Goal: Transaction & Acquisition: Purchase product/service

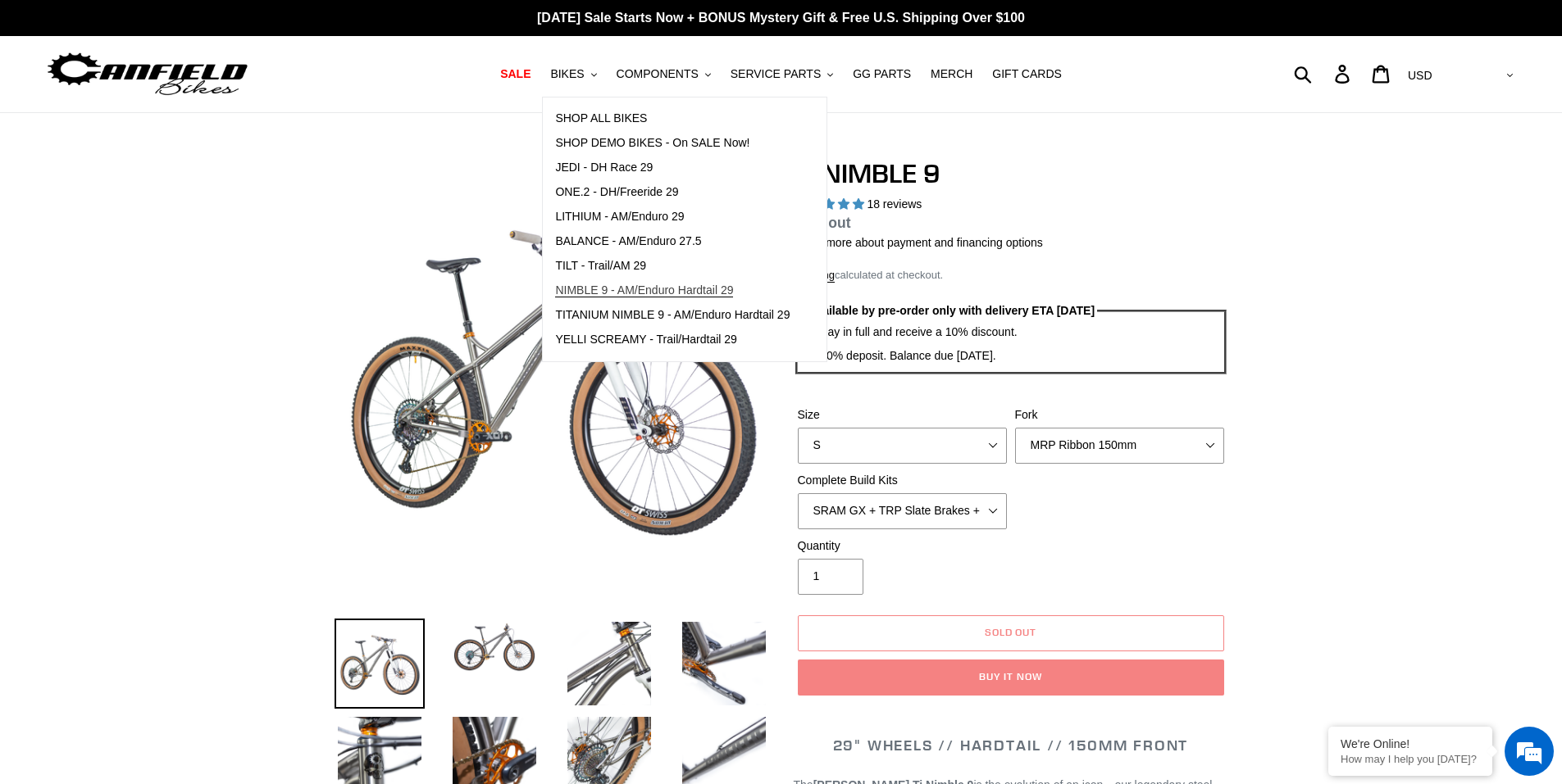
select select "highest-rating"
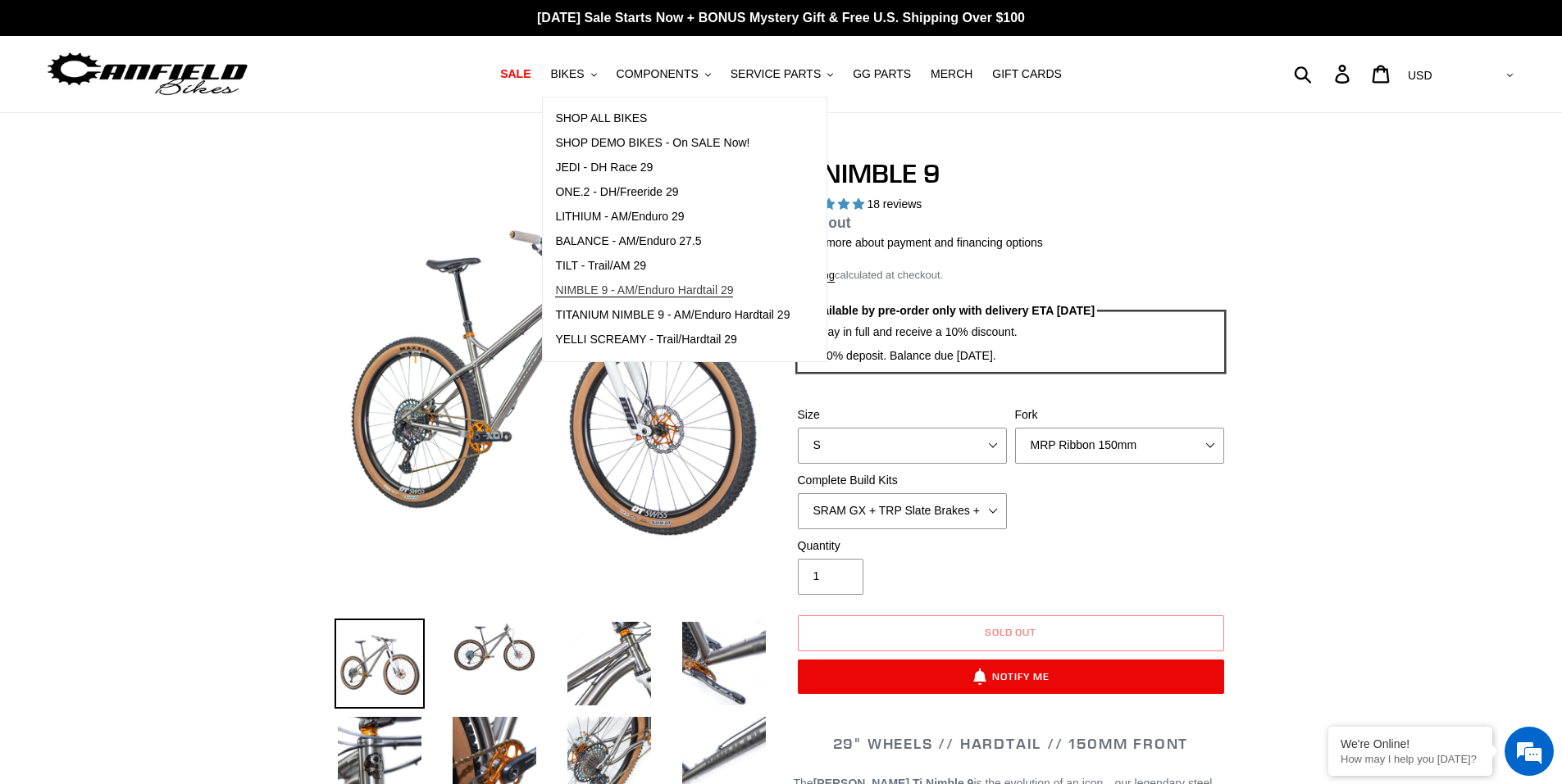
click at [632, 293] on span "NIMBLE 9 - AM/Enduro Hardtail 29" at bounding box center [644, 291] width 178 height 14
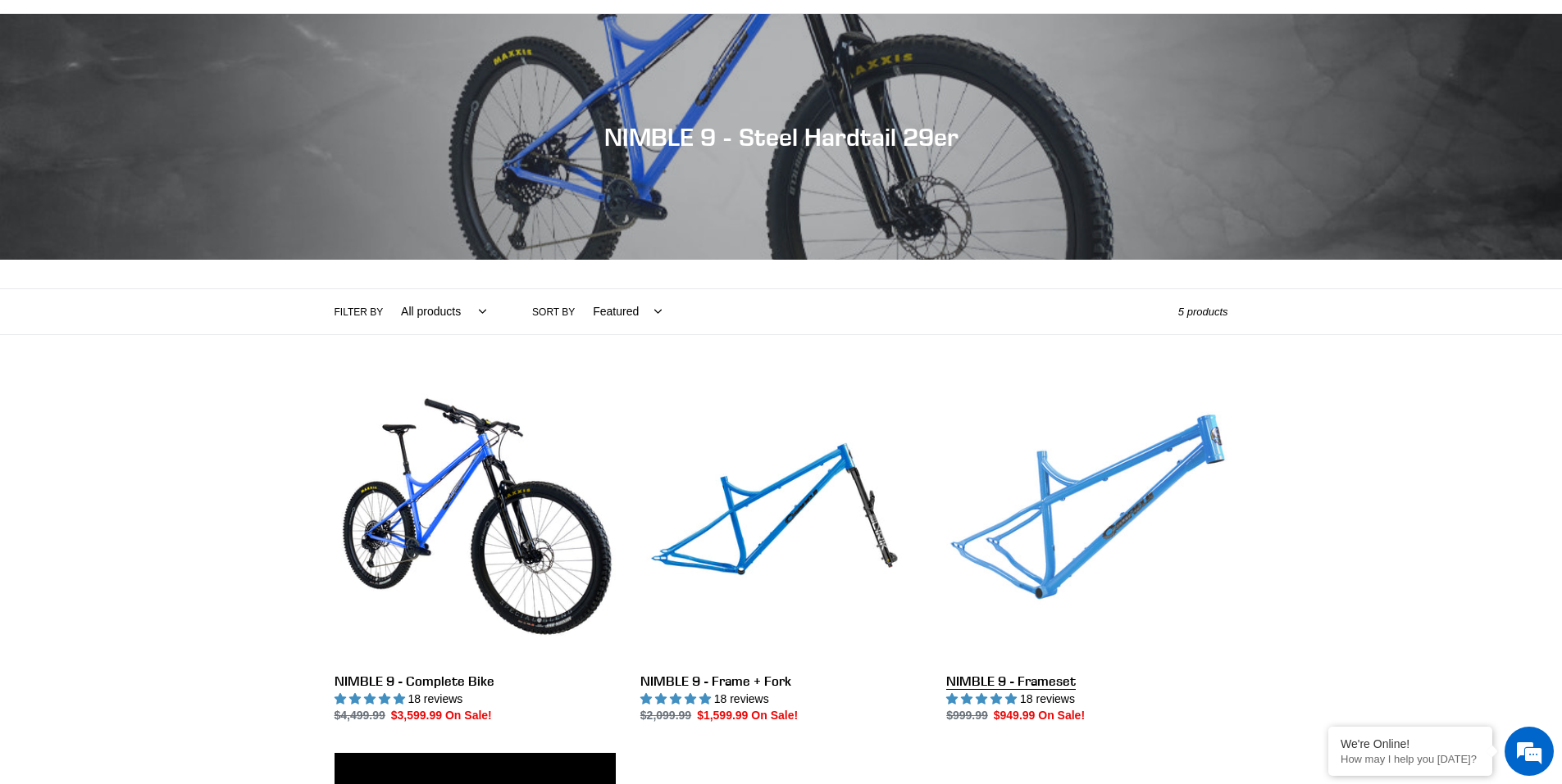
scroll to position [327, 0]
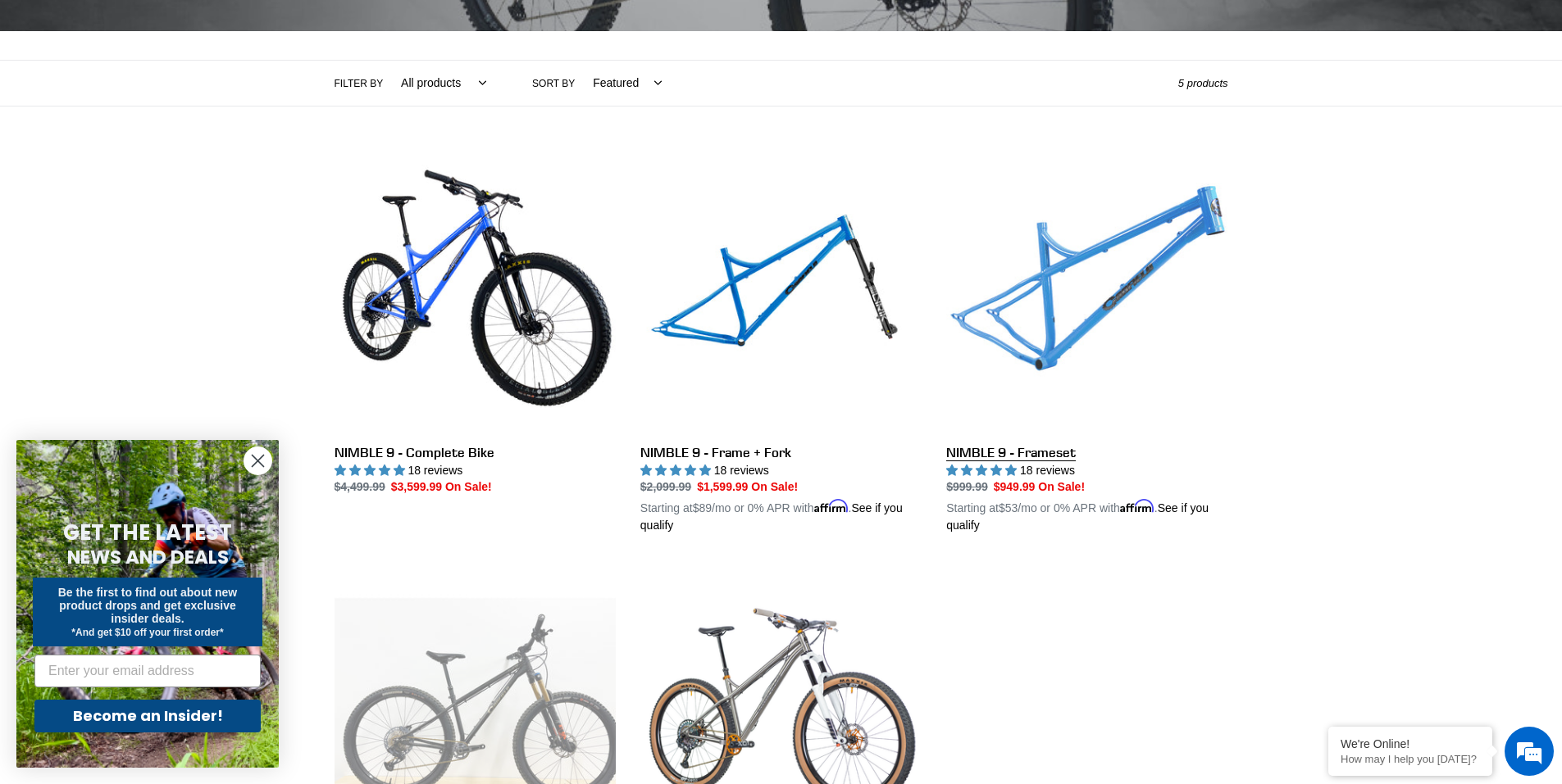
click at [1050, 308] on link "NIMBLE 9 - Frameset" at bounding box center [1086, 343] width 281 height 384
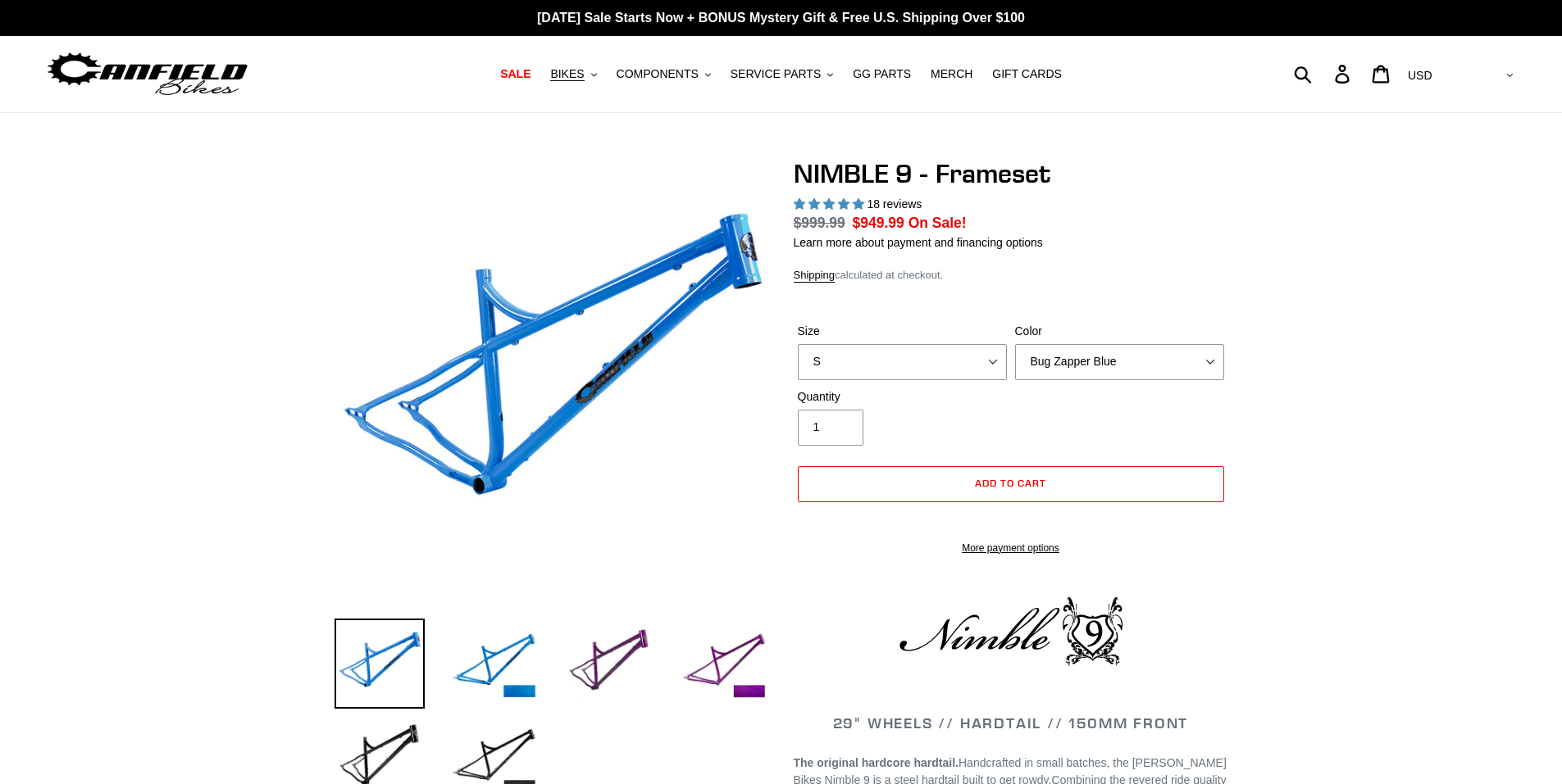
select select "highest-rating"
click at [860, 344] on select "S M L XL" at bounding box center [903, 362] width 209 height 36
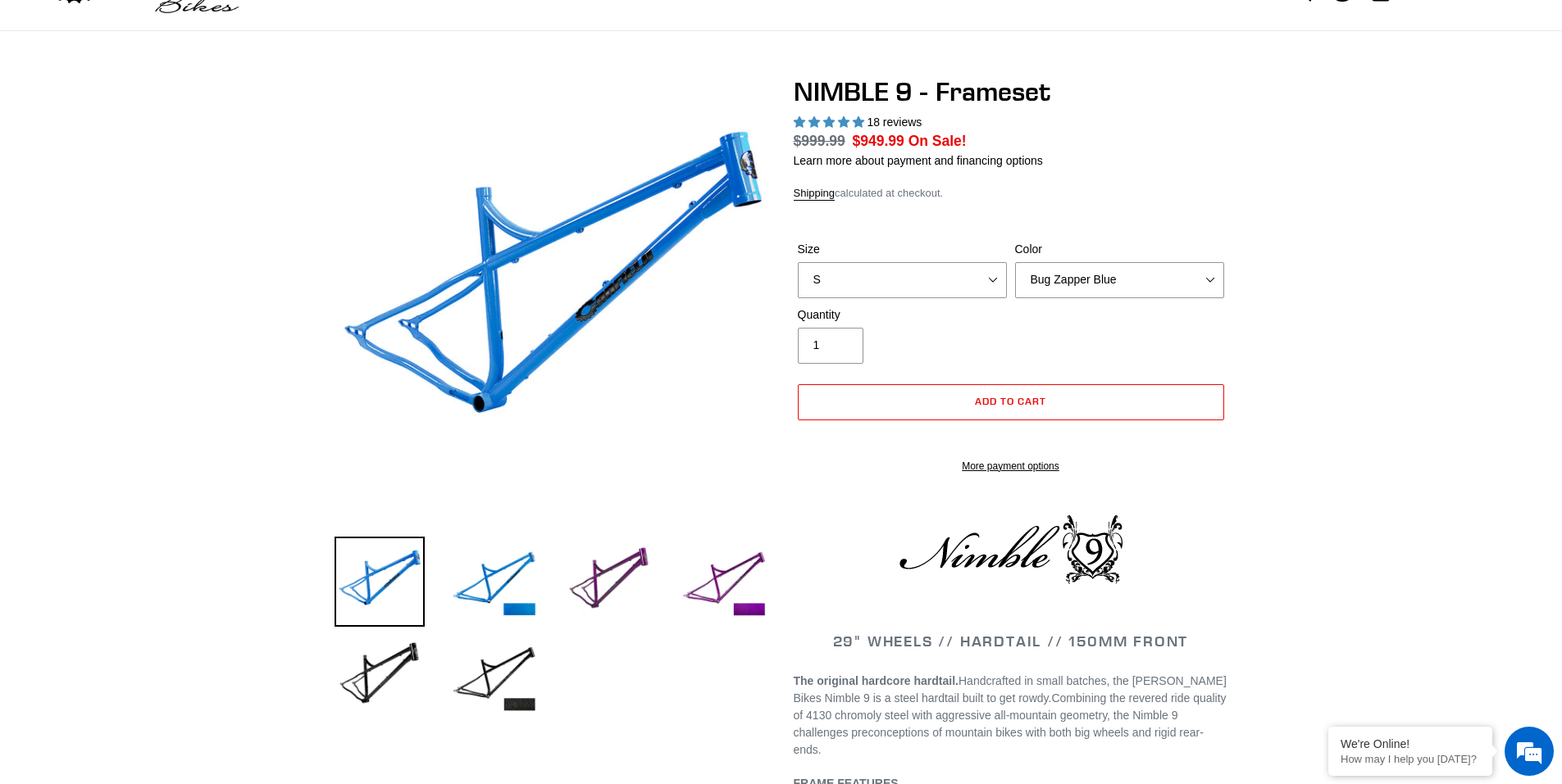
select select "M"
click at [798, 262] on select "S M L XL" at bounding box center [903, 280] width 209 height 36
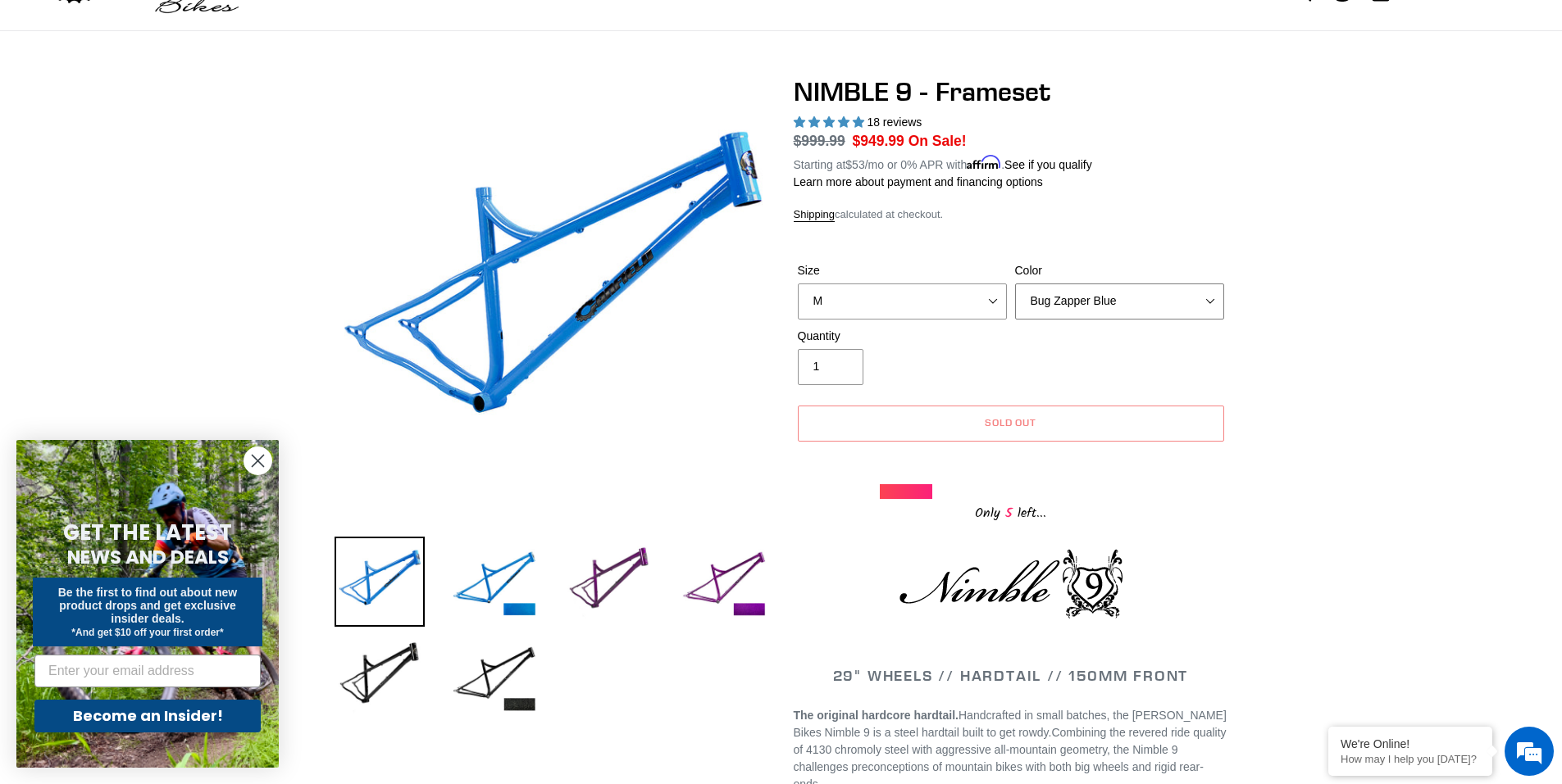
click at [1111, 297] on select "Bug Zapper Blue Purple Haze -Sold Out Galaxy Black" at bounding box center [1120, 302] width 209 height 36
click at [1015, 284] on select "Bug Zapper Blue Purple Haze -Sold Out Galaxy Black" at bounding box center [1120, 302] width 209 height 36
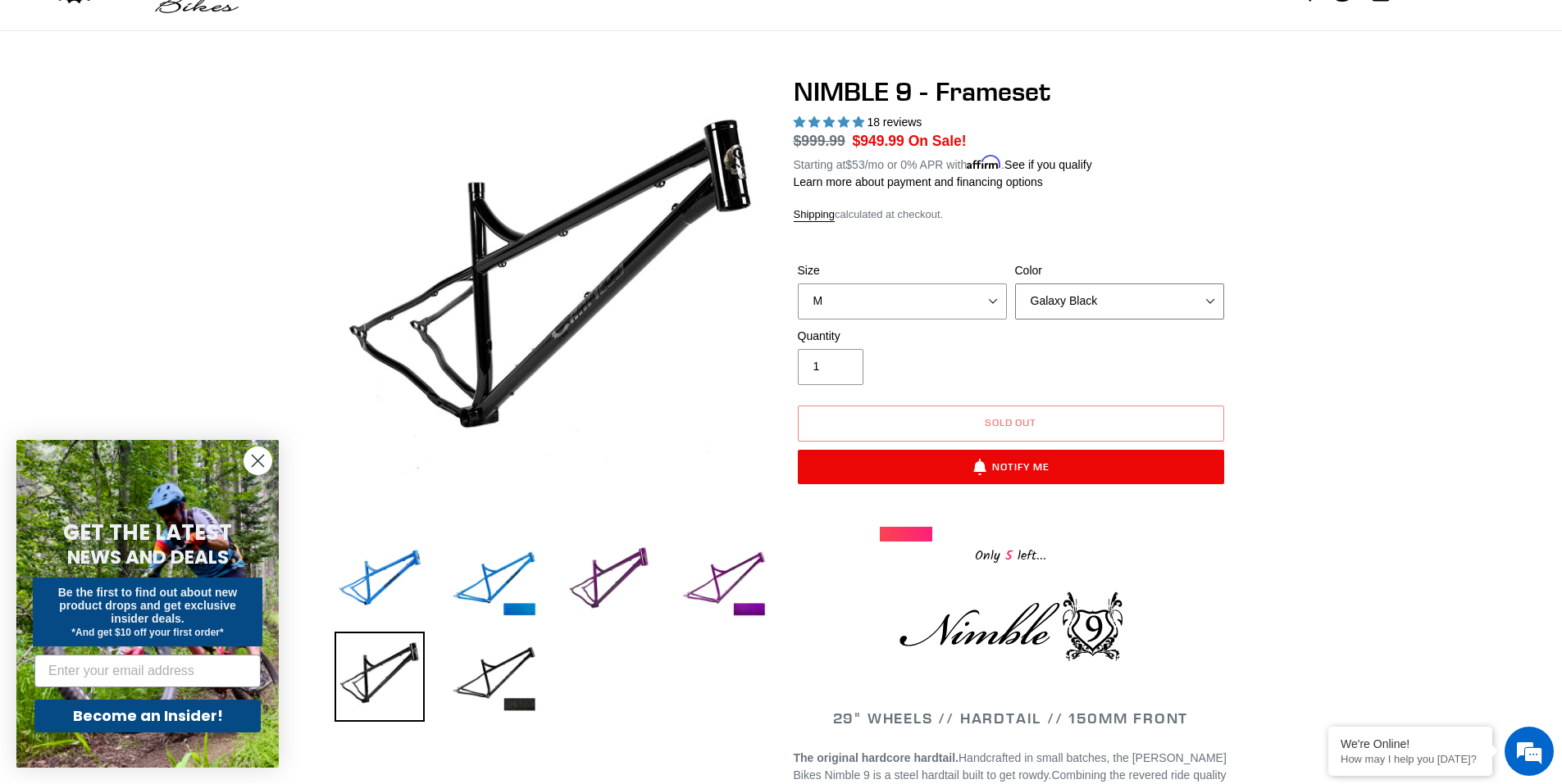
click at [1061, 315] on select "Bug Zapper Blue Purple Haze -Sold Out Galaxy Black" at bounding box center [1120, 302] width 209 height 36
click at [1015, 284] on select "Bug Zapper Blue Purple Haze -Sold Out Galaxy Black" at bounding box center [1120, 302] width 209 height 36
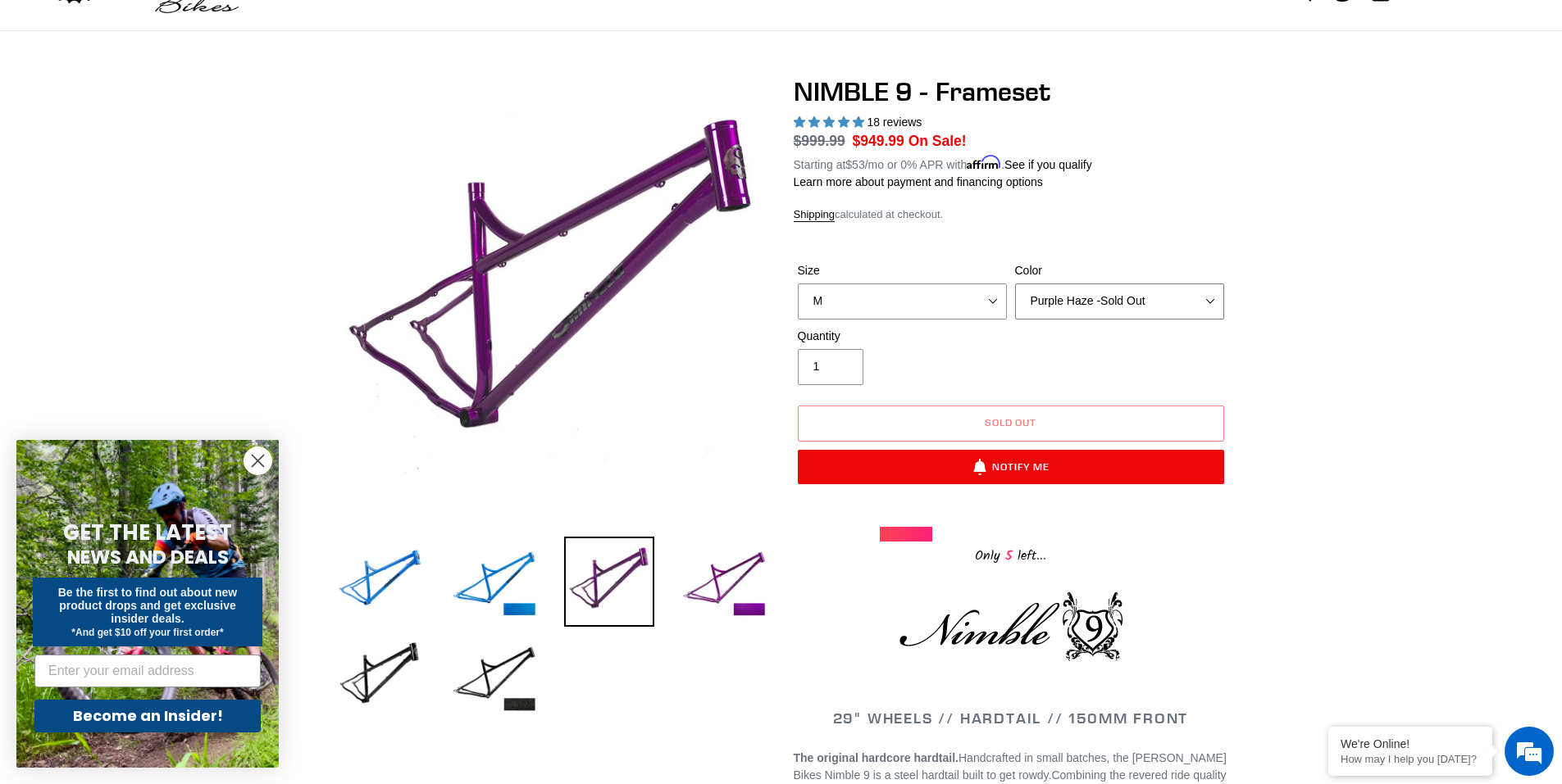
click at [1040, 305] on select "Bug Zapper Blue Purple Haze -Sold Out Galaxy Black" at bounding box center [1120, 302] width 209 height 36
select select "Galaxy Black"
click at [1015, 284] on select "Bug Zapper Blue Purple Haze -Sold Out Galaxy Black" at bounding box center [1120, 302] width 209 height 36
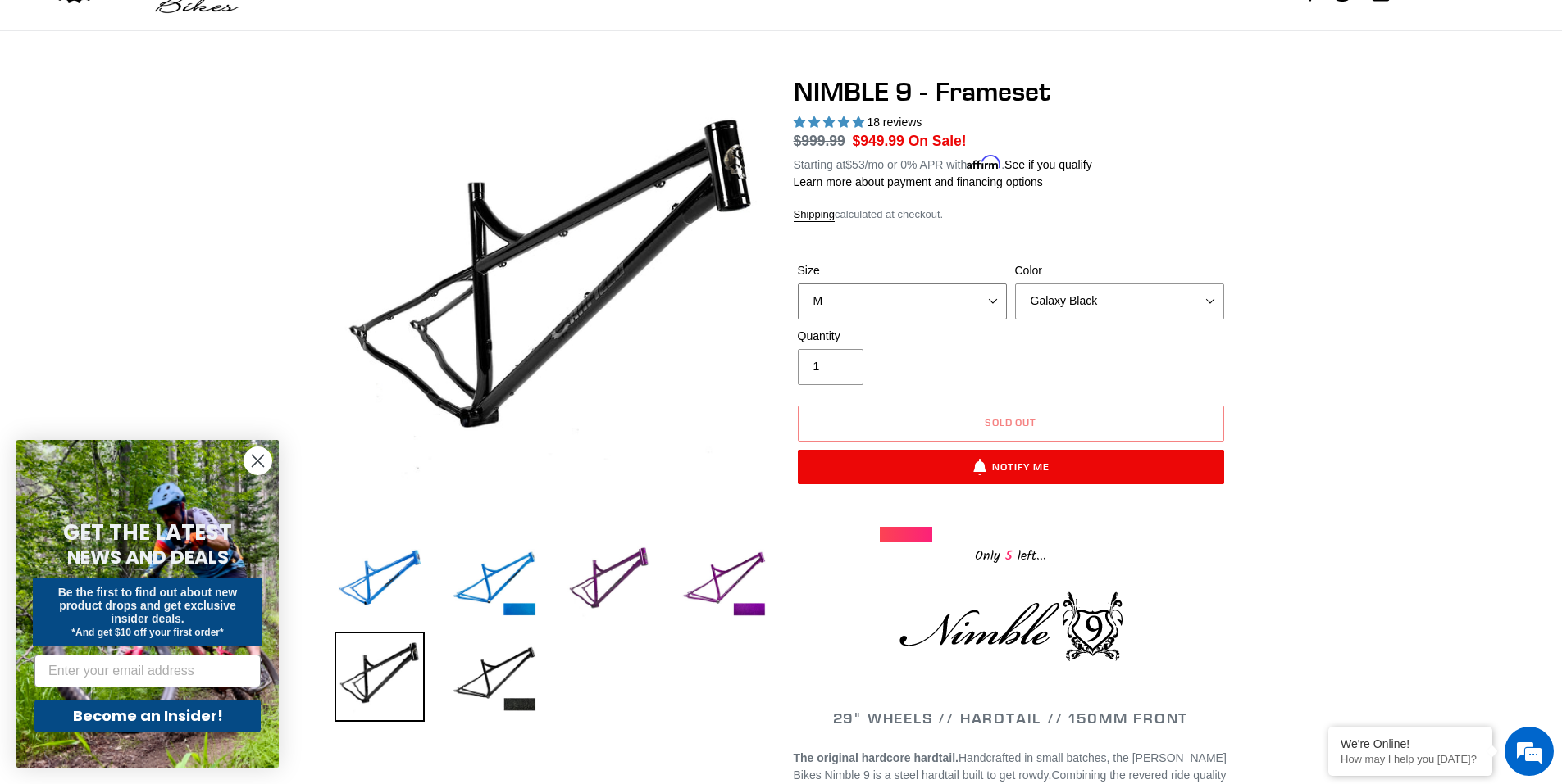
click at [978, 301] on select "S M L XL" at bounding box center [903, 302] width 209 height 36
select select "S"
click at [798, 284] on select "S M L XL" at bounding box center [903, 302] width 209 height 36
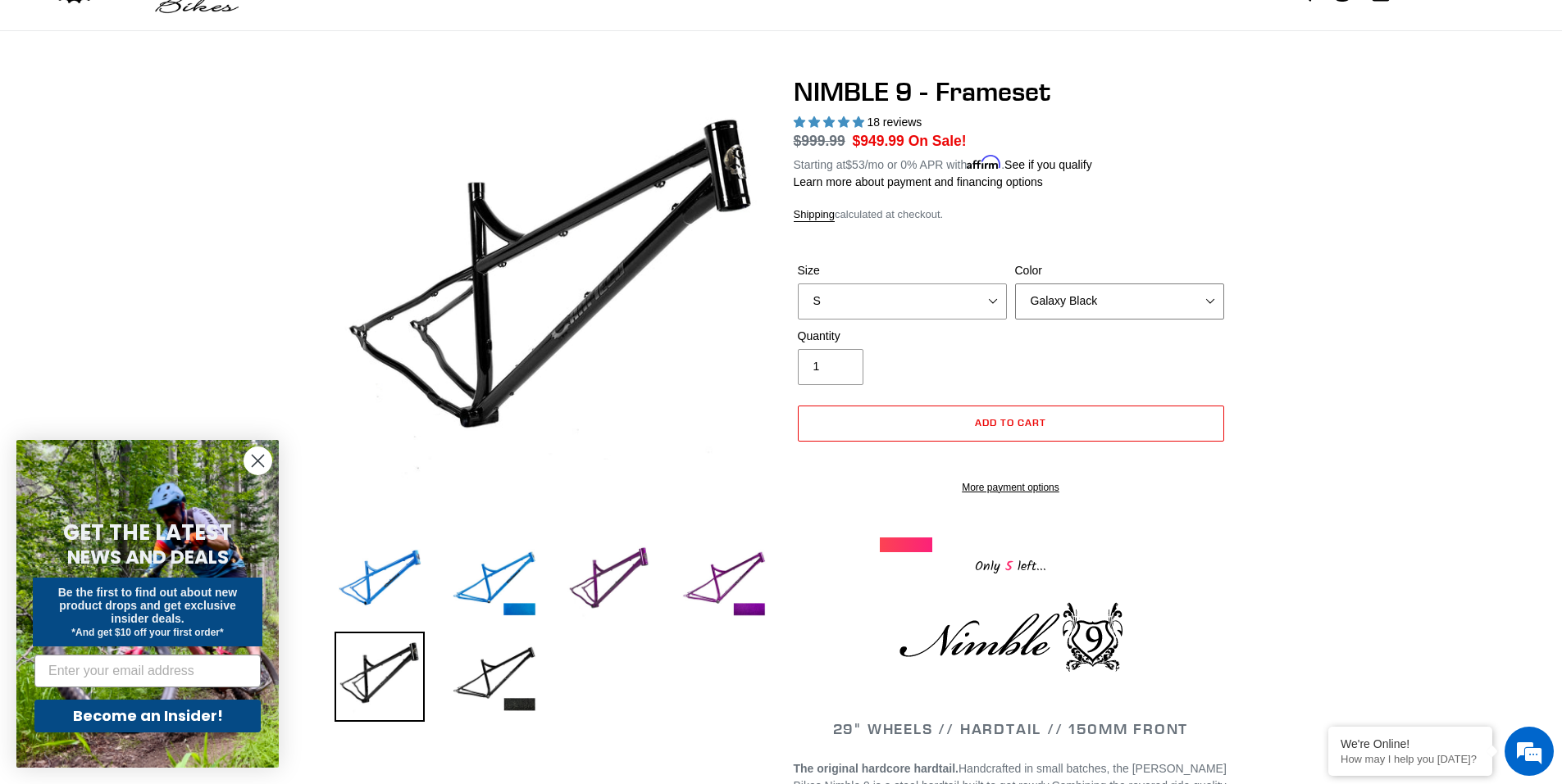
click at [1092, 304] on select "Bug Zapper Blue Purple Haze -Sold Out Galaxy Black" at bounding box center [1120, 302] width 209 height 36
select select "Bug Zapper Blue"
click at [1015, 284] on select "Bug Zapper Blue Purple Haze -Sold Out Galaxy Black" at bounding box center [1120, 302] width 209 height 36
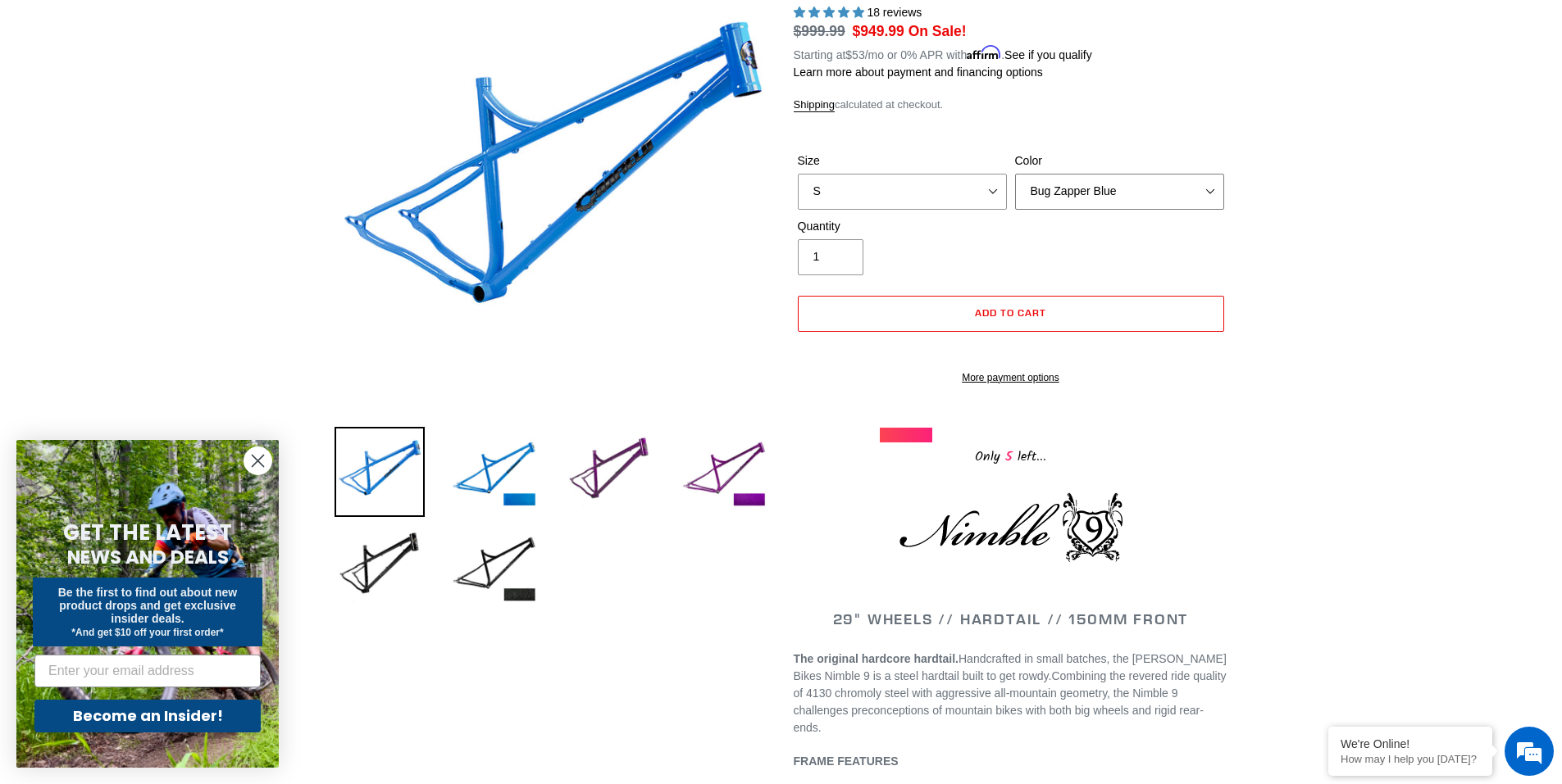
scroll to position [410, 0]
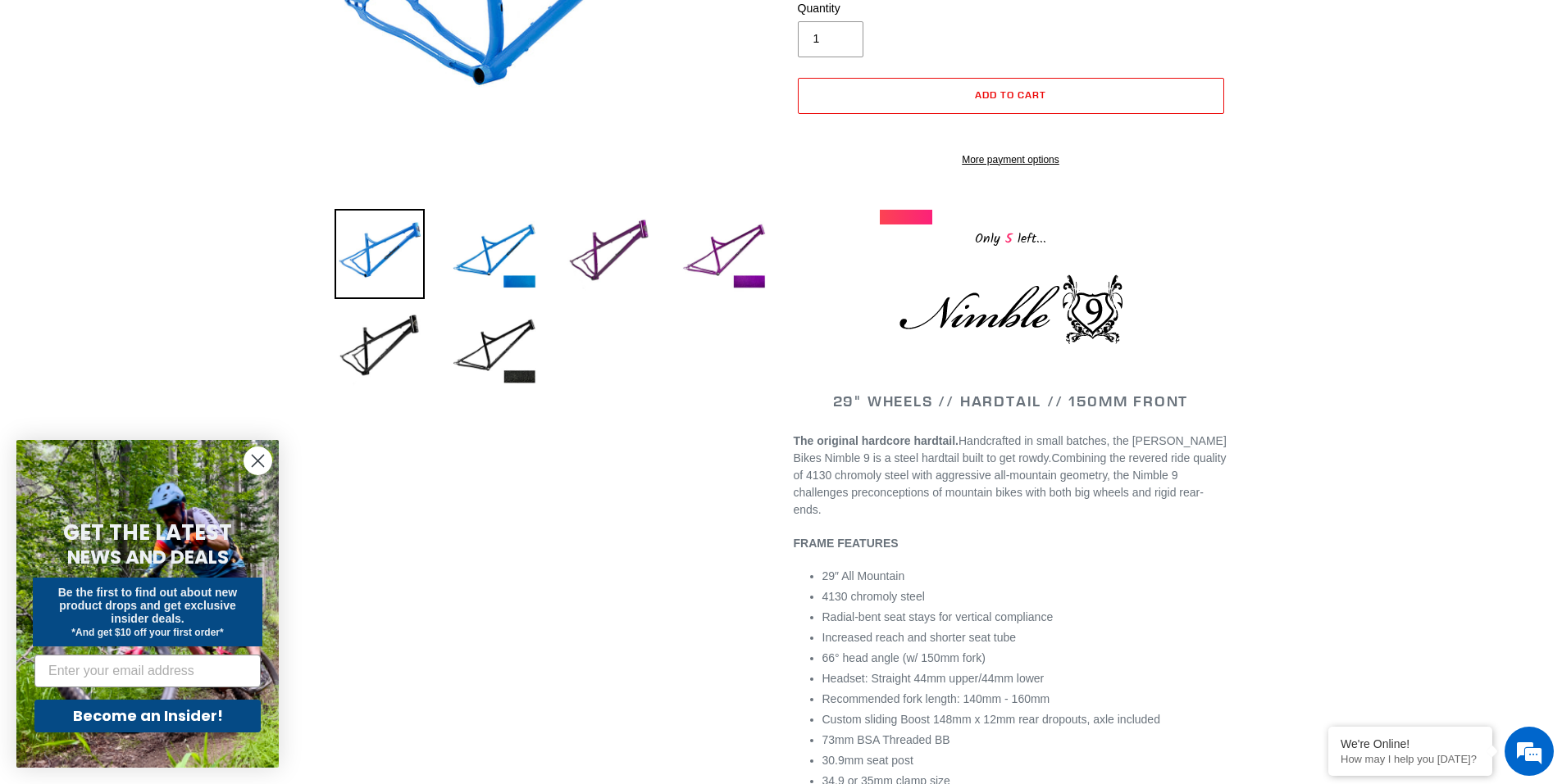
click at [255, 458] on icon "Close dialog" at bounding box center [259, 462] width 12 height 12
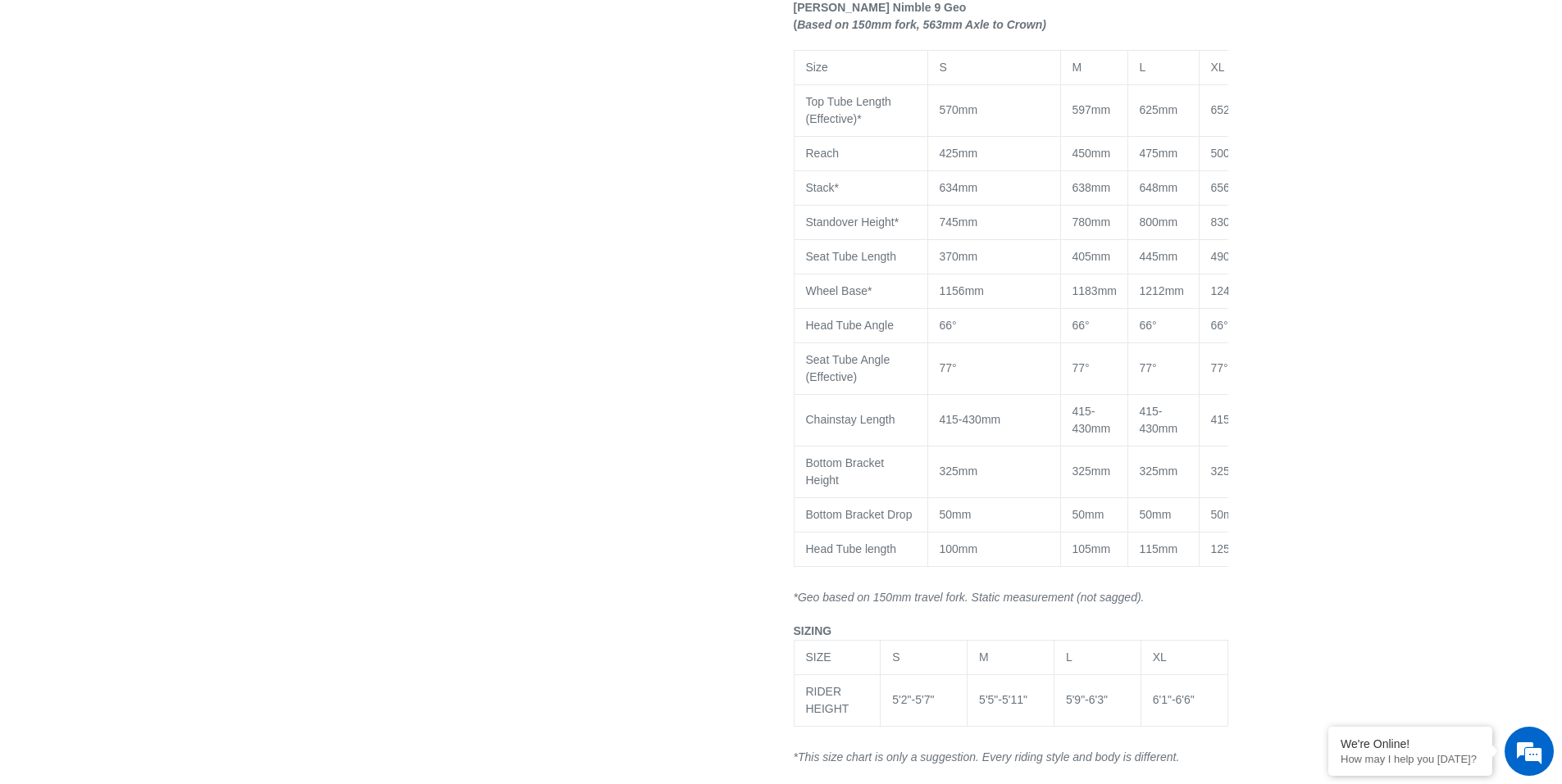
scroll to position [1393, 0]
